Goal: Communication & Community: Answer question/provide support

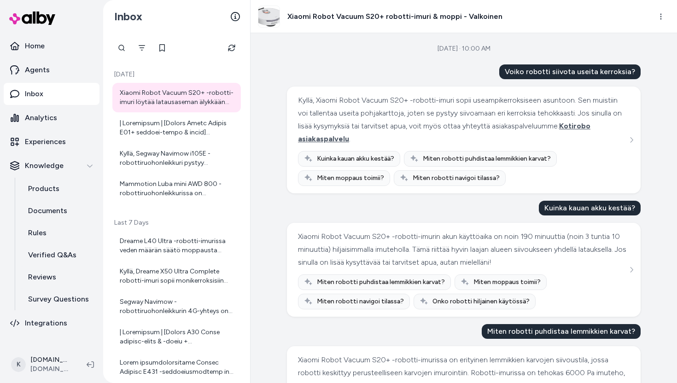
click at [229, 51] on icon "Refresh" at bounding box center [231, 47] width 7 height 7
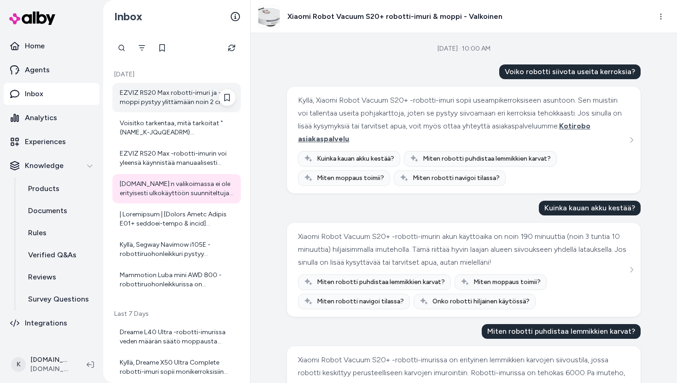
click at [199, 88] on div "EZVIZ RS20 Max robotti-imuri ja -moppi pystyy ylittämään noin 2 cm korkuiset ky…" at bounding box center [178, 97] width 116 height 18
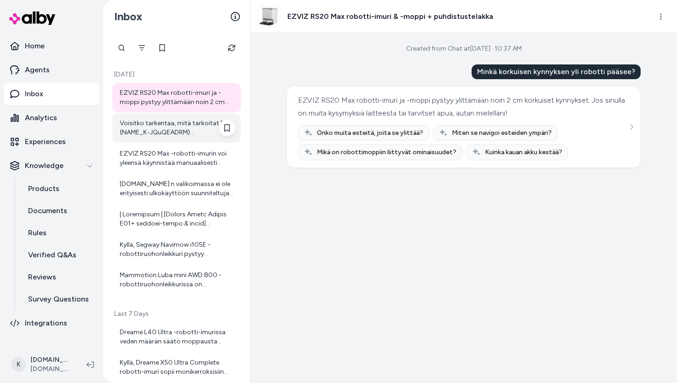
click at [196, 129] on div "Voisitko tarkentaa, mitä tarkoitat "{NAME_K-JQuQEADRM}[DEMOGRAPHIC_DATA] käytös…" at bounding box center [178, 128] width 116 height 18
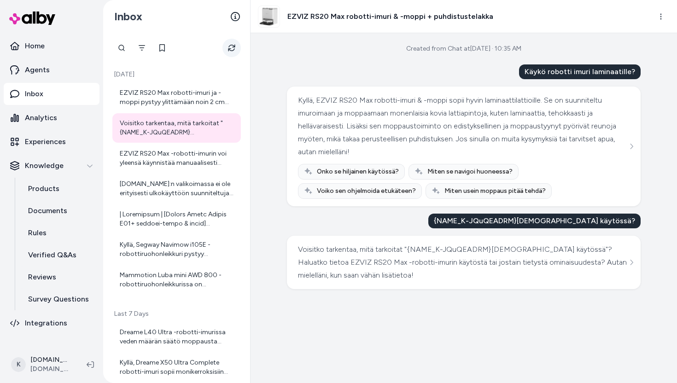
click at [224, 46] on button "Refresh" at bounding box center [231, 48] width 18 height 18
click at [232, 53] on button "Refresh" at bounding box center [231, 48] width 18 height 18
